Goal: Transaction & Acquisition: Purchase product/service

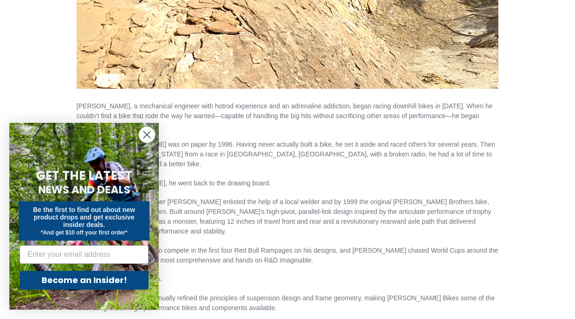
scroll to position [372, 0]
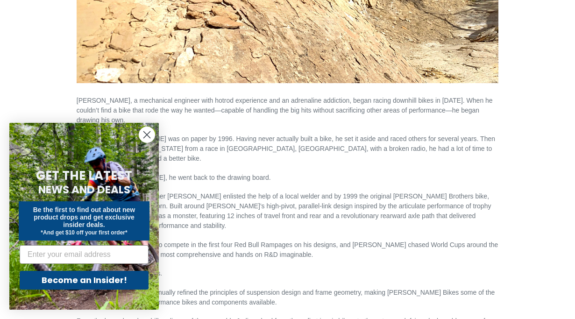
click at [148, 134] on circle "Close dialog" at bounding box center [146, 134] width 15 height 15
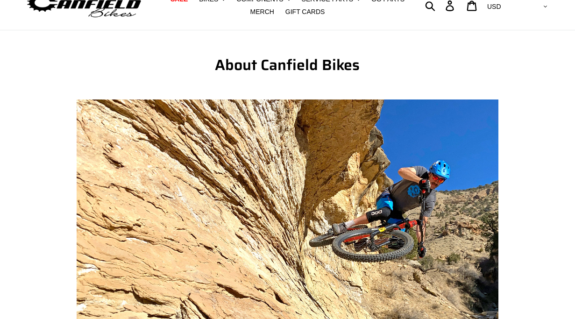
scroll to position [0, 0]
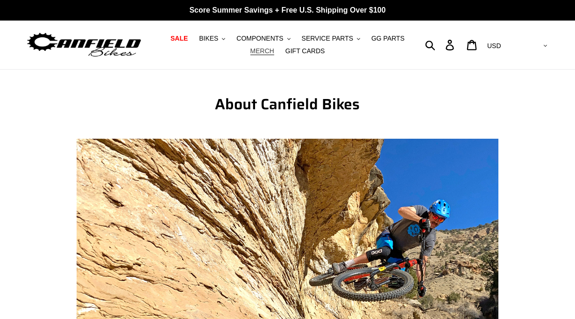
click at [265, 50] on span "MERCH" at bounding box center [262, 51] width 24 height 8
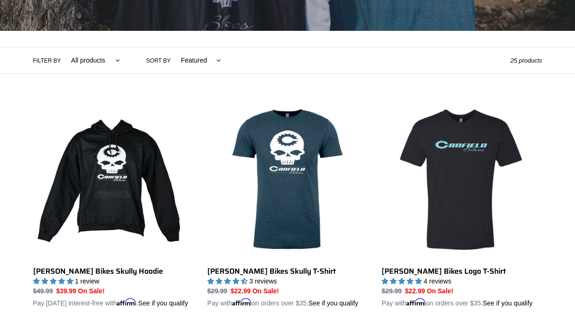
scroll to position [179, 0]
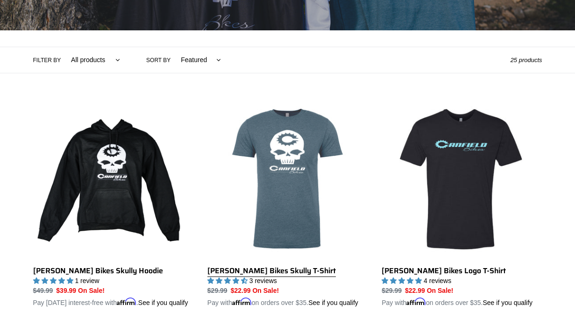
click at [282, 220] on link "Canfield Bikes Skully T-Shirt" at bounding box center [287, 203] width 160 height 209
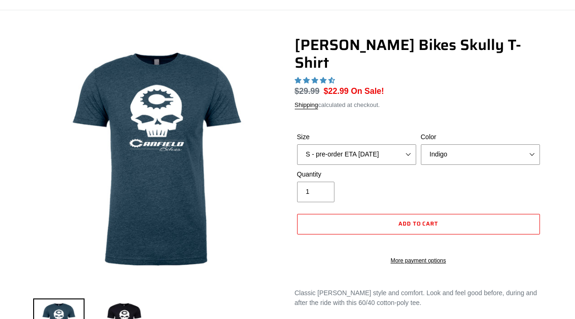
select select "highest-rating"
click at [408, 150] on select "S - pre-order ETA 9/20/25 M - pre-order ETA 9/20/25 L - pre-order ETA 9/20/25 X…" at bounding box center [356, 154] width 119 height 21
select select "L - pre-order ETA 9/20/25"
click at [451, 150] on select "Indigo Black" at bounding box center [480, 154] width 119 height 21
select select "Black"
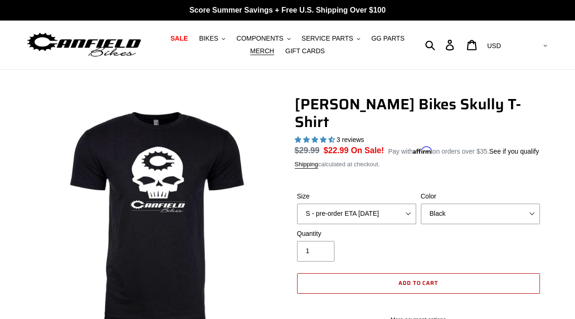
click at [416, 279] on span "Add to cart" at bounding box center [418, 282] width 40 height 9
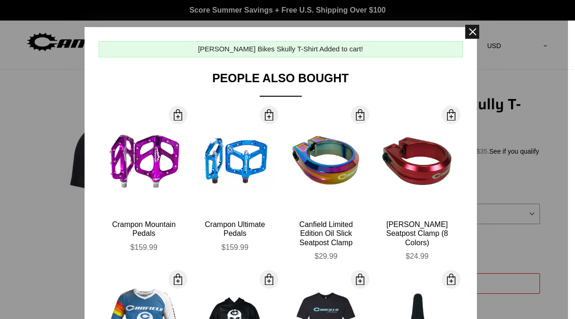
click at [472, 35] on span at bounding box center [472, 32] width 14 height 14
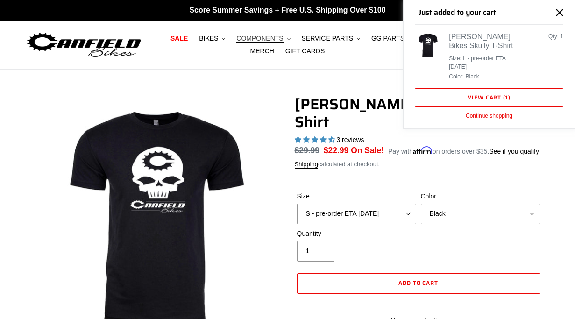
click at [263, 36] on span "COMPONENTS" at bounding box center [259, 39] width 47 height 8
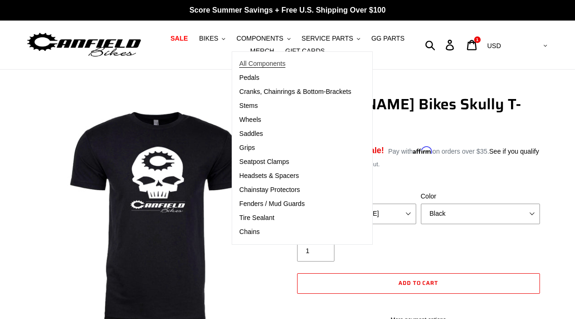
click at [257, 66] on span "All Components" at bounding box center [262, 64] width 46 height 8
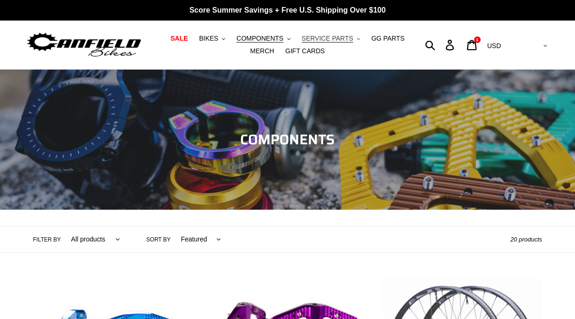
click at [353, 36] on button "SERVICE PARTS .cls-1{fill:#231f20}" at bounding box center [331, 38] width 68 height 13
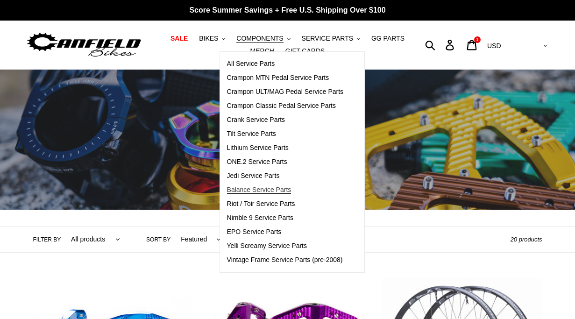
click at [260, 191] on span "Balance Service Parts" at bounding box center [259, 190] width 64 height 8
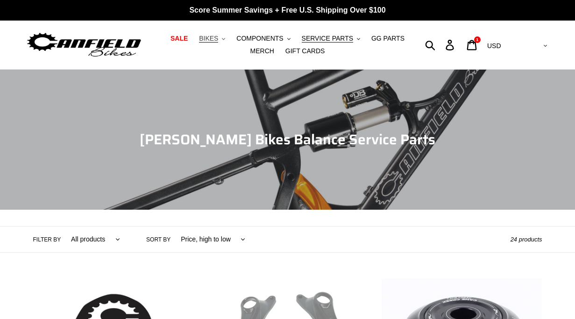
click at [217, 39] on span "BIKES" at bounding box center [208, 39] width 19 height 8
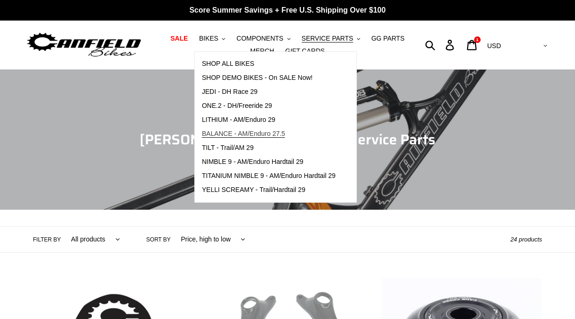
click at [246, 134] on span "BALANCE - AM/Enduro 27.5" at bounding box center [243, 134] width 83 height 8
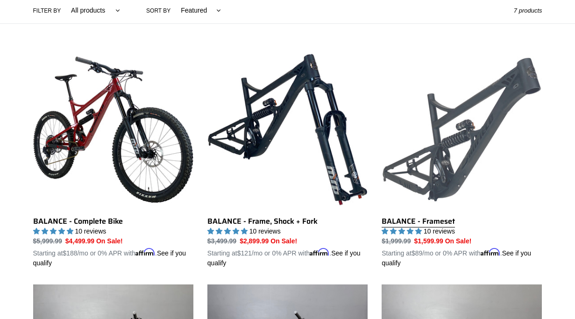
scroll to position [225, 0]
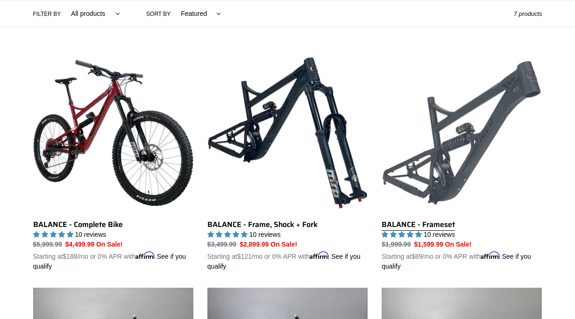
click at [445, 191] on link "BALANCE - Frameset" at bounding box center [461, 162] width 160 height 218
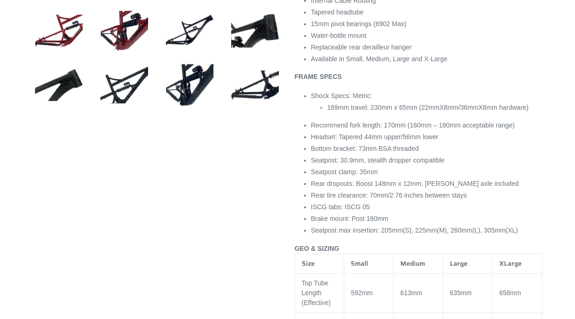
select select "highest-rating"
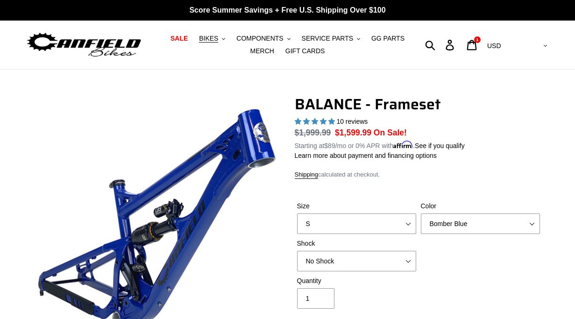
click at [521, 47] on select "AED AFN ALL AMD ANG AUD AWG AZN [GEOGRAPHIC_DATA] BBD BDT BGN BIF BND [PERSON_N…" at bounding box center [516, 45] width 66 height 17
click at [477, 46] on icon at bounding box center [471, 45] width 10 height 11
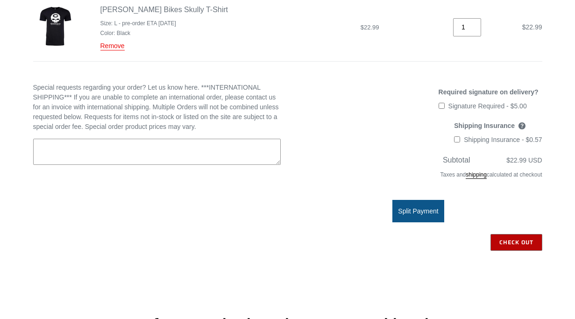
click at [531, 243] on input "Check out" at bounding box center [516, 242] width 52 height 17
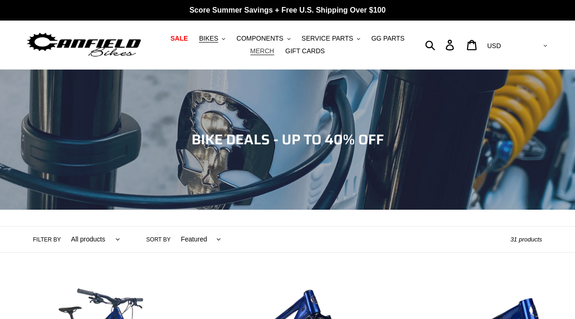
click at [268, 52] on span "MERCH" at bounding box center [262, 51] width 24 height 8
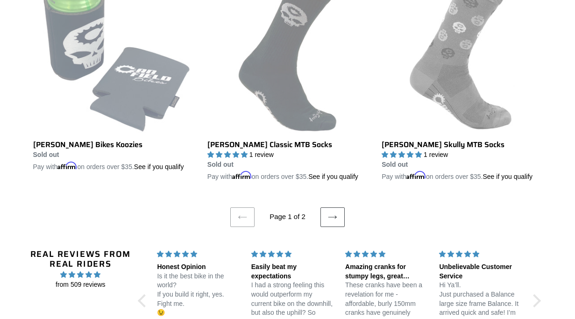
scroll to position [1903, 0]
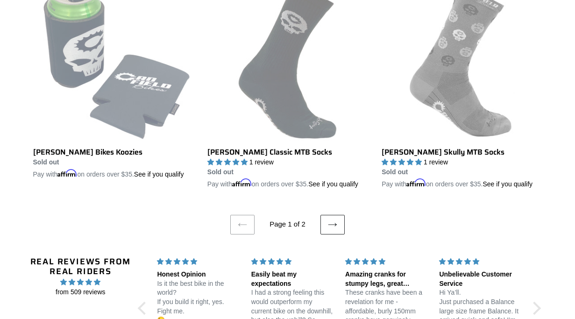
click at [340, 234] on link "Next page" at bounding box center [332, 225] width 24 height 20
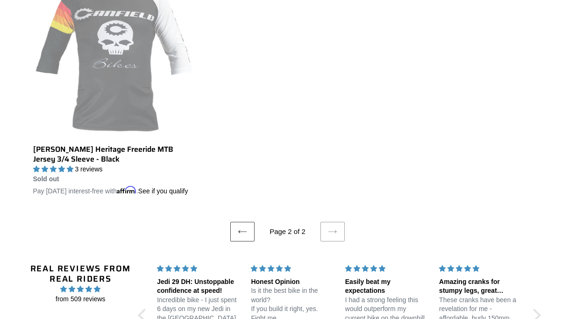
scroll to position [302, 0]
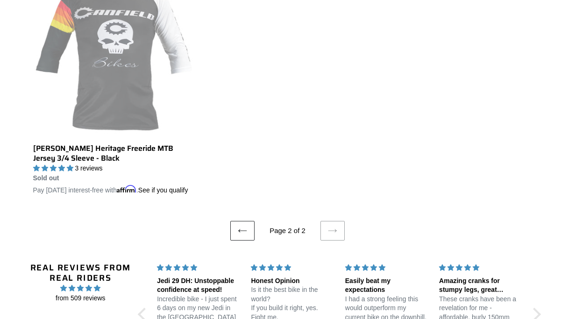
click at [242, 235] on icon at bounding box center [242, 230] width 9 height 9
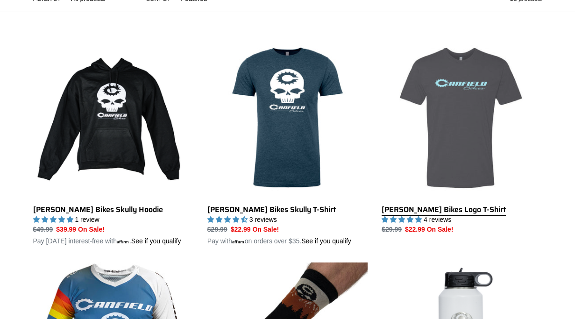
scroll to position [245, 0]
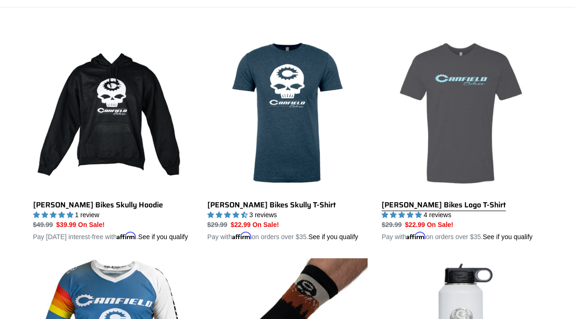
click at [443, 136] on link "Canfield Bikes Logo T-Shirt" at bounding box center [461, 137] width 160 height 209
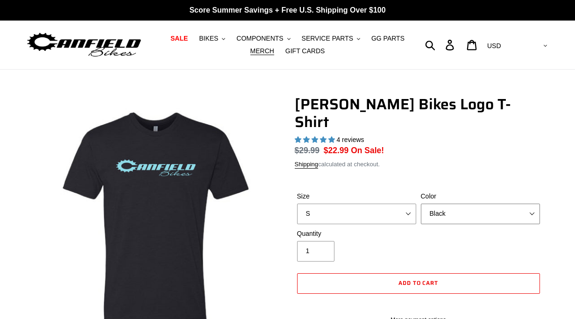
select select "highest-rating"
click at [470, 204] on select "Black Brown Indigo Storm Blue" at bounding box center [480, 214] width 119 height 21
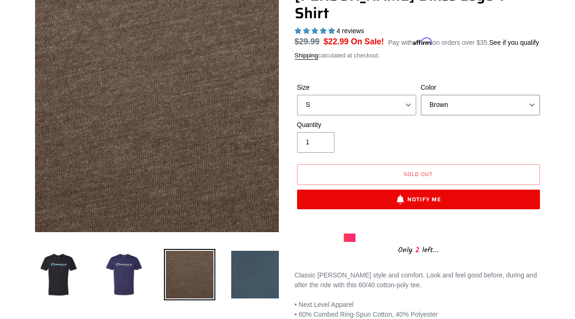
scroll to position [111, 0]
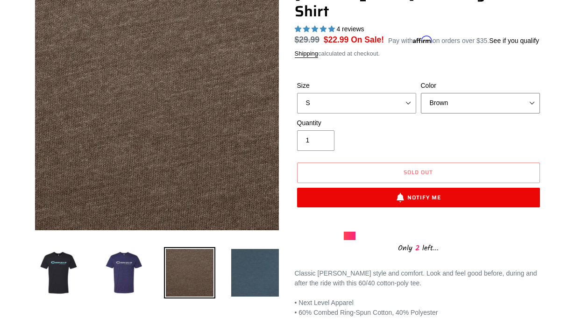
click at [450, 94] on select "Black Brown Indigo Storm Blue" at bounding box center [480, 103] width 119 height 21
select select "Storm Blue"
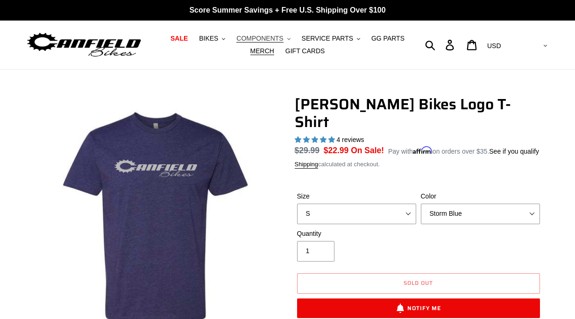
click at [271, 40] on span "COMPONENTS" at bounding box center [259, 39] width 47 height 8
click at [386, 35] on span "GG PARTS" at bounding box center [387, 39] width 33 height 8
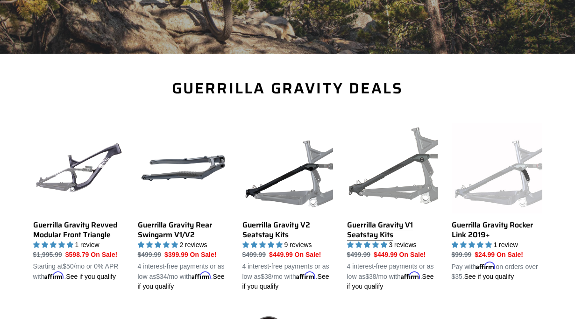
scroll to position [239, 0]
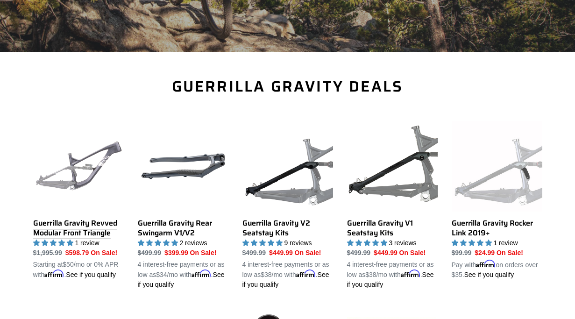
click at [57, 229] on link "Guerrilla Gravity Revved Modular Front Triangle" at bounding box center [78, 200] width 91 height 159
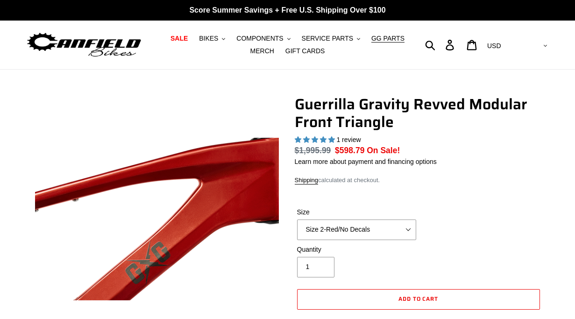
select select "highest-rating"
click at [385, 235] on select "Size 2-Gloss Black/No Decals Size 2-Black/Red Decals Size 2-Black/Silver Decals…" at bounding box center [356, 229] width 119 height 21
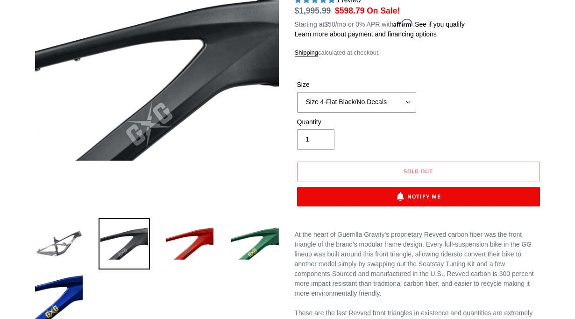
scroll to position [142, 0]
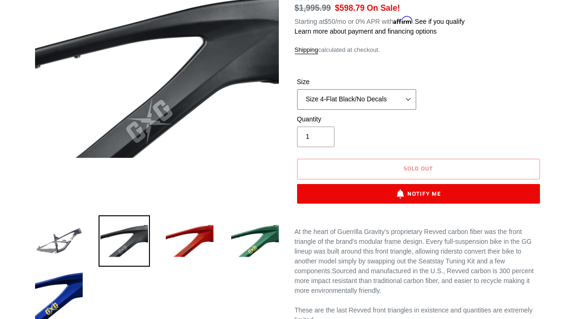
click at [410, 99] on select "Size 2-Gloss Black/No Decals Size 2-Black/Red Decals Size 2-Black/Silver Decals…" at bounding box center [356, 99] width 119 height 21
select select "Size 3-Black/No Decals"
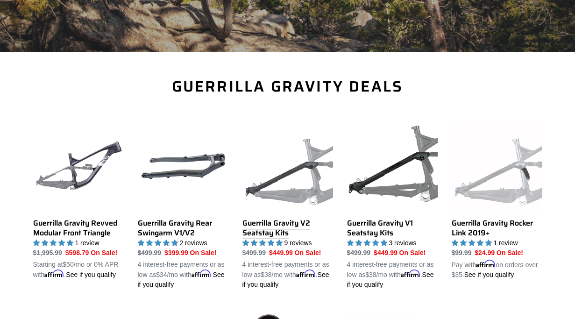
click at [275, 228] on link "Guerrilla Gravity V2 Seatstay Kits" at bounding box center [287, 205] width 91 height 169
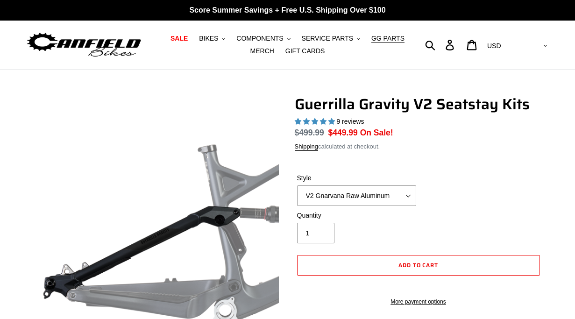
select select "highest-rating"
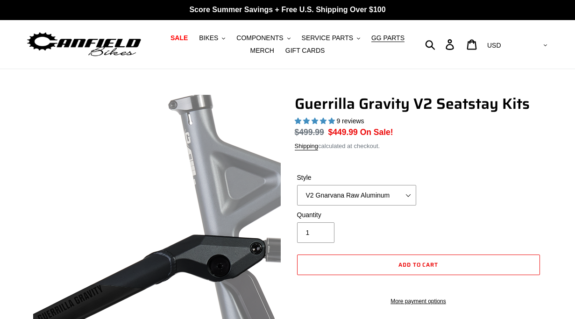
scroll to position [76, 0]
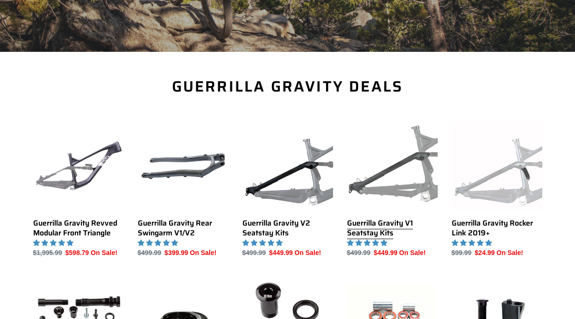
scroll to position [239, 0]
click at [387, 224] on link "Guerrilla Gravity V1 Seatstay Kits" at bounding box center [392, 189] width 91 height 137
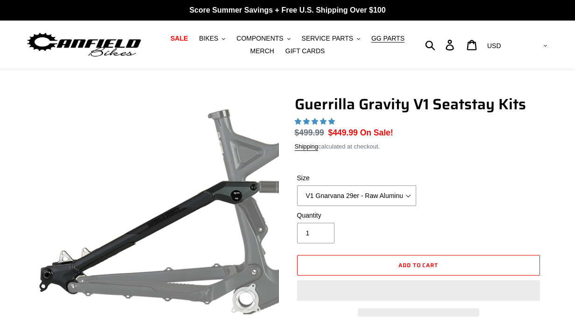
click at [348, 202] on select "V1 Gnarvana 29er - Raw Aluminum" at bounding box center [356, 195] width 119 height 21
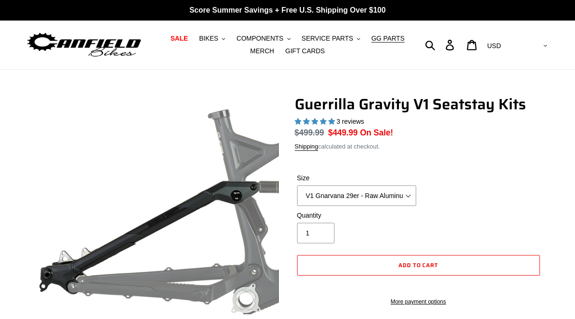
select select "highest-rating"
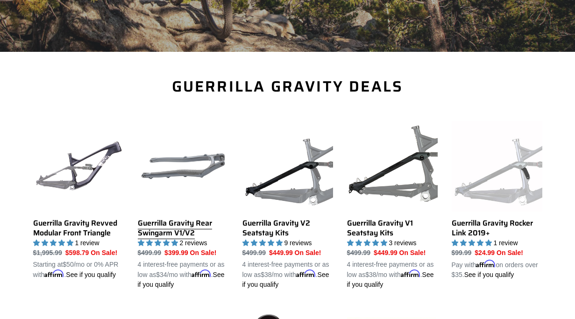
click at [174, 231] on link "Guerrilla Gravity Rear Swingarm V1/V2" at bounding box center [183, 205] width 91 height 169
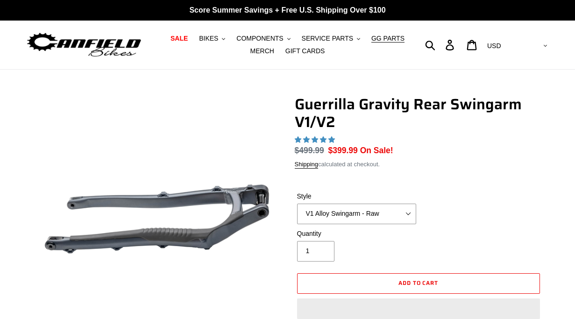
click at [401, 204] on select "V1 Alloy Swingarm - Raw V1 Alloy Swingarm - Black V2 Revved Carbon Swingarm - G…" at bounding box center [356, 214] width 119 height 21
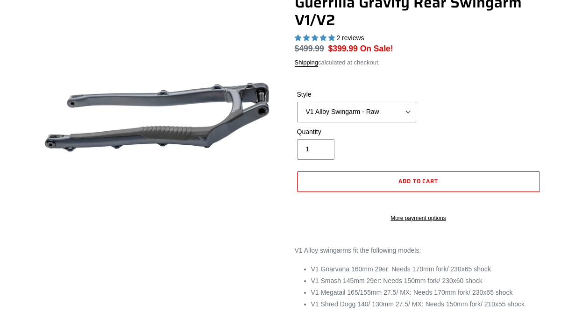
select select "highest-rating"
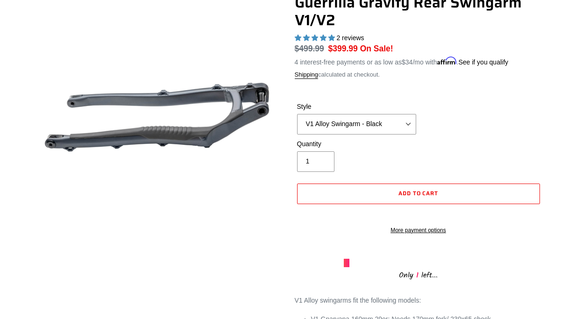
click at [379, 127] on select "V1 Alloy Swingarm - Raw V1 Alloy Swingarm - Black V2 Revved Carbon Swingarm - G…" at bounding box center [356, 124] width 119 height 21
select select "V2 Revved Carbon Swingarm - Green"
click at [371, 123] on select "V1 Alloy Swingarm - Raw V1 Alloy Swingarm - Black V2 Revved Carbon Swingarm - G…" at bounding box center [356, 124] width 119 height 21
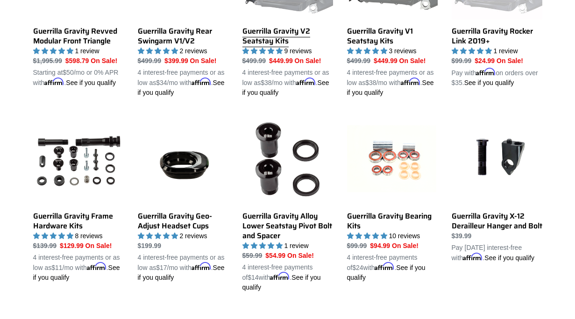
scroll to position [432, 0]
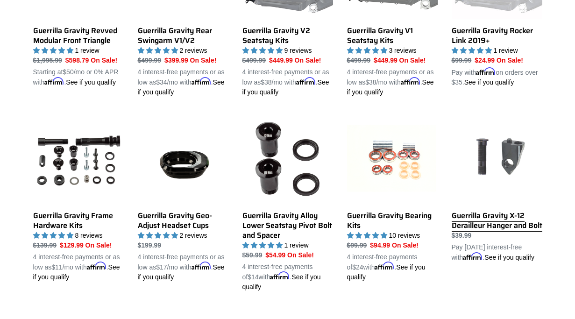
click at [467, 221] on link "Guerrilla Gravity X-12 Derailleur Hanger and Bolt" at bounding box center [496, 187] width 91 height 149
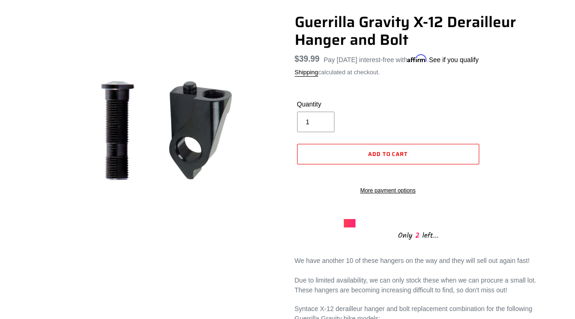
scroll to position [84, 0]
